Goal: Register for event/course

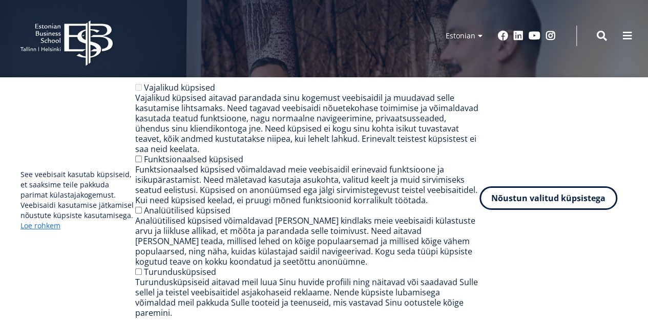
click at [537, 203] on button "Nõustun valitud küpsistega" at bounding box center [549, 198] width 138 height 24
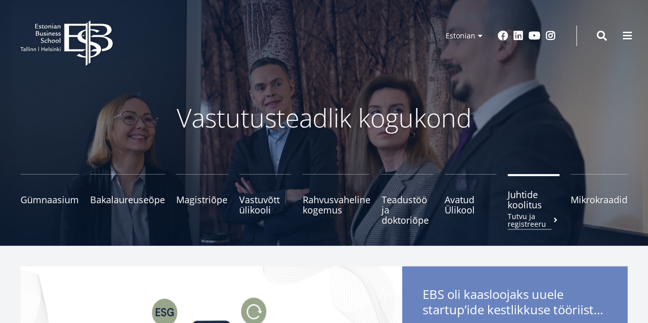
click at [522, 200] on span "Juhtide koolitus Tutvu ja registreeru" at bounding box center [534, 200] width 52 height 20
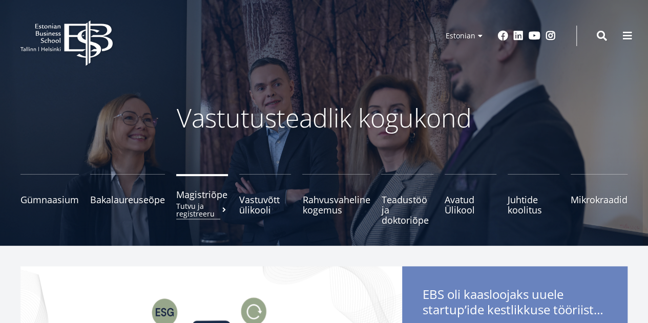
click at [198, 209] on small "Tutvu ja registreeru" at bounding box center [202, 209] width 52 height 15
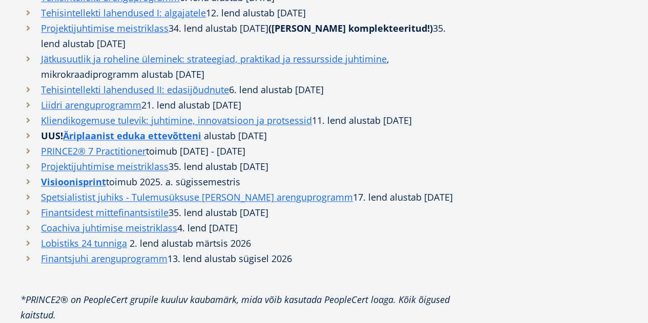
scroll to position [615, 0]
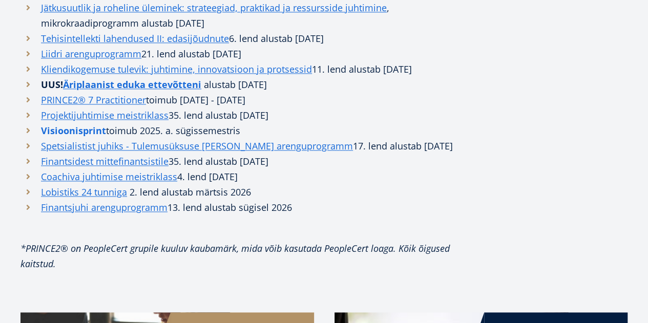
click at [68, 138] on link "Visioonisprint" at bounding box center [73, 130] width 65 height 15
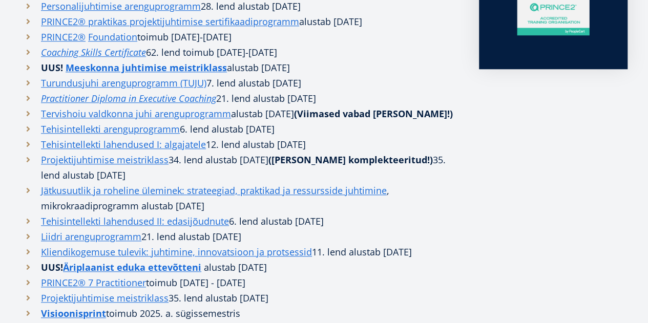
scroll to position [323, 0]
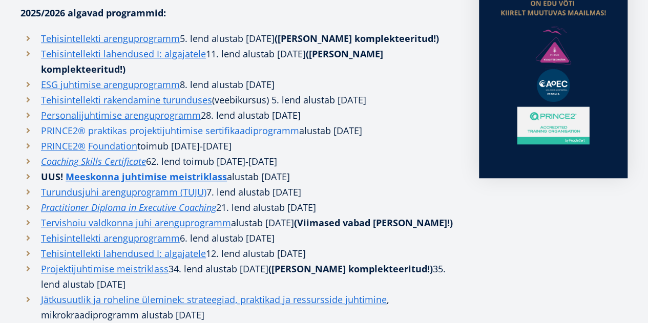
click at [72, 130] on link "PRINCE2® praktikas projektijuhtimise sertifikaadiprogramm" at bounding box center [170, 130] width 258 height 15
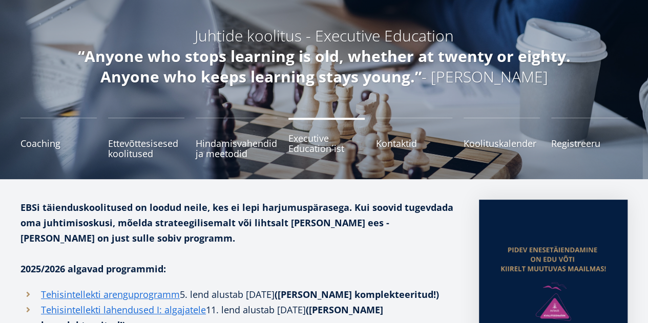
click at [319, 147] on span "Executive Education´ist" at bounding box center [326, 143] width 76 height 20
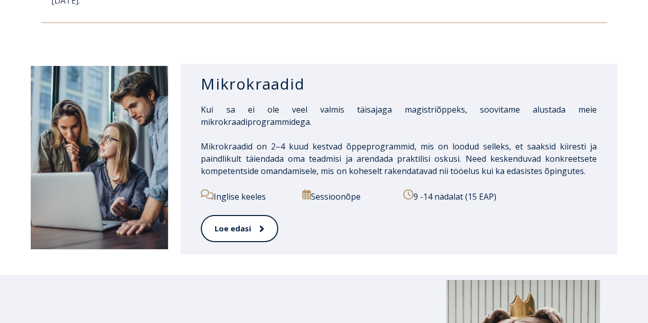
scroll to position [1537, 0]
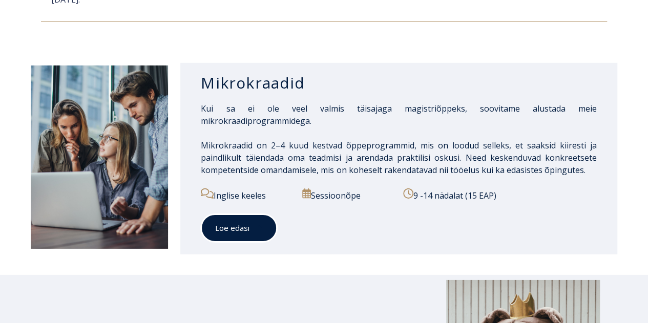
click at [251, 223] on span at bounding box center [255, 228] width 13 height 10
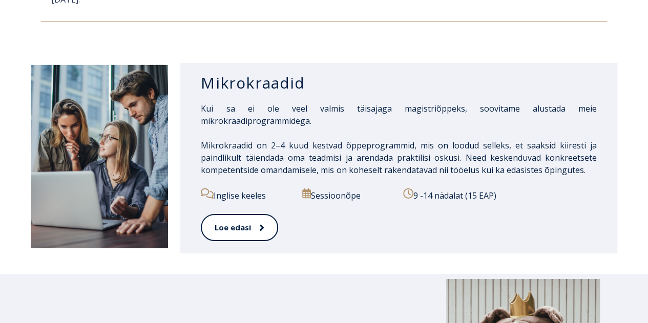
scroll to position [1531, 0]
